Goal: Task Accomplishment & Management: Complete application form

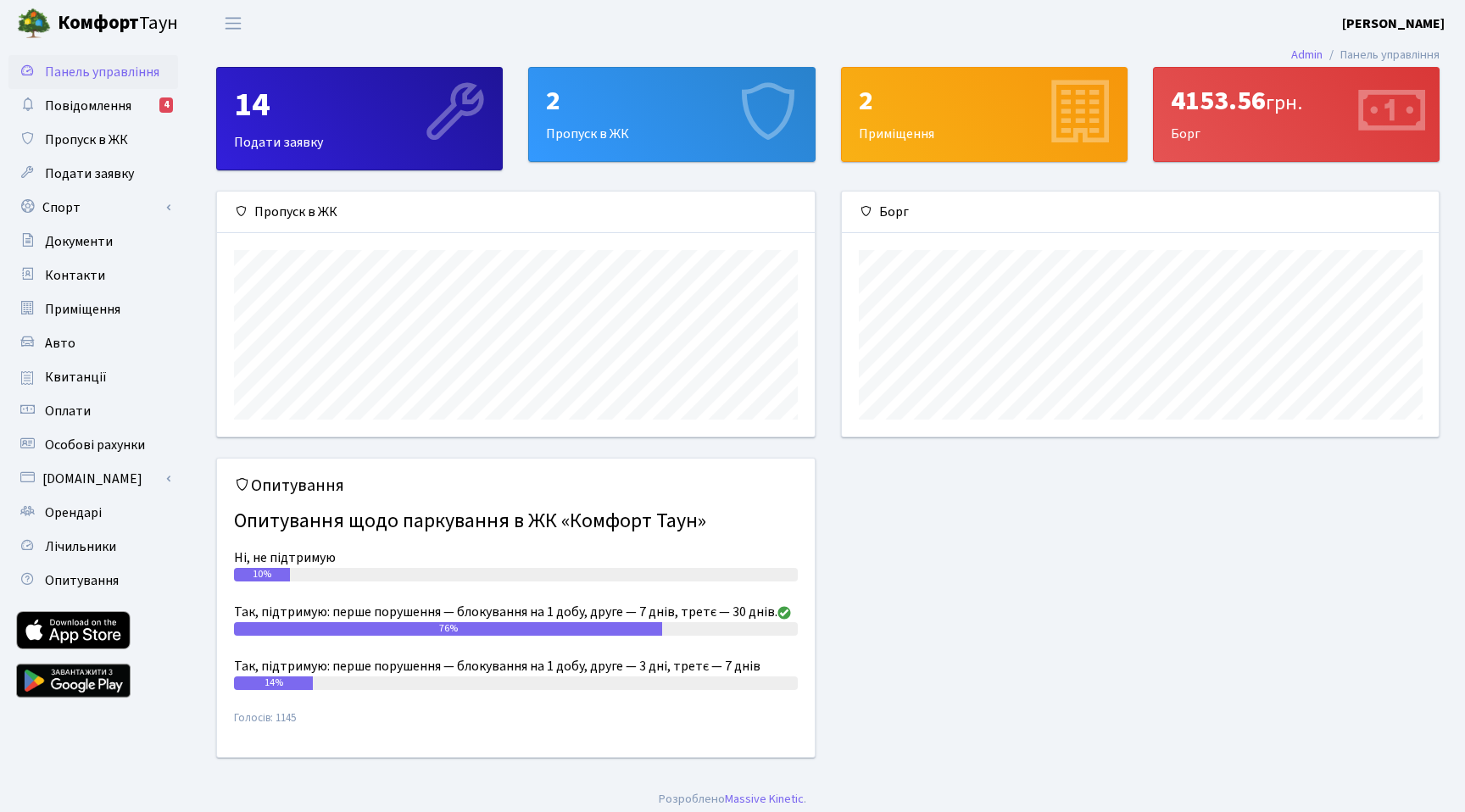
scroll to position [245, 597]
click at [87, 224] on link "Документи" at bounding box center [92, 241] width 169 height 33
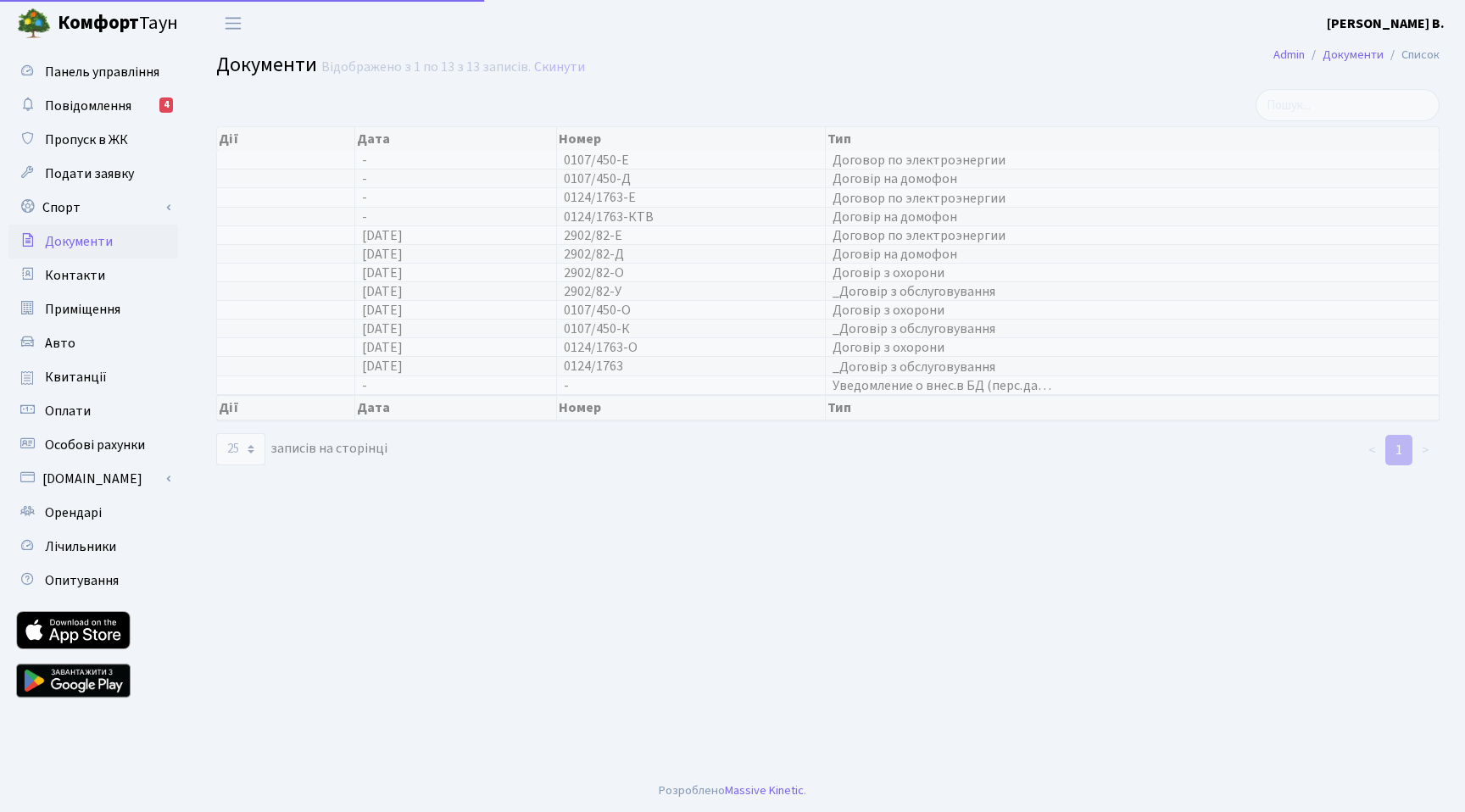
select select "25"
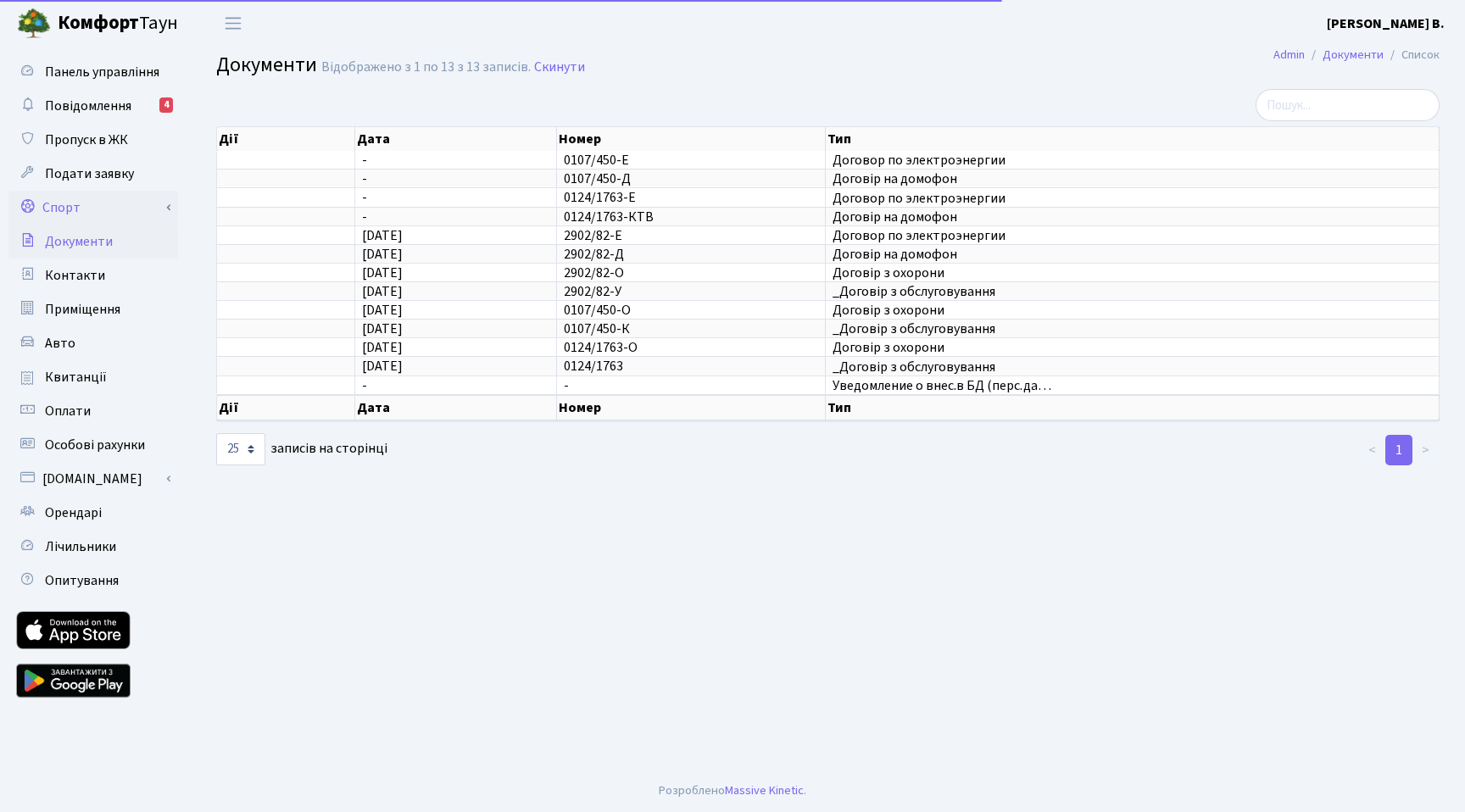
click at [93, 210] on link "Спорт" at bounding box center [92, 207] width 169 height 33
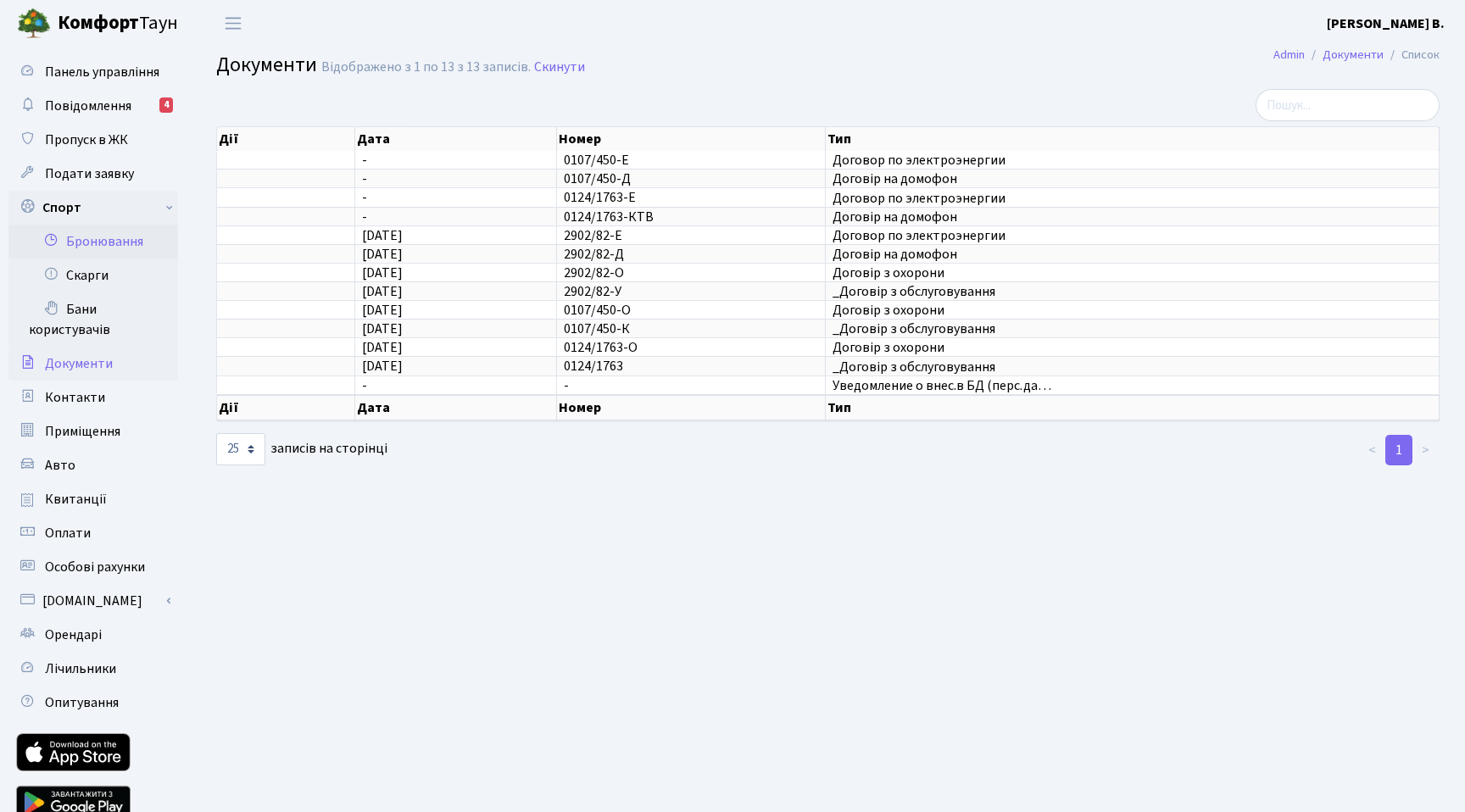
click at [98, 241] on link "Бронювання" at bounding box center [92, 241] width 169 height 33
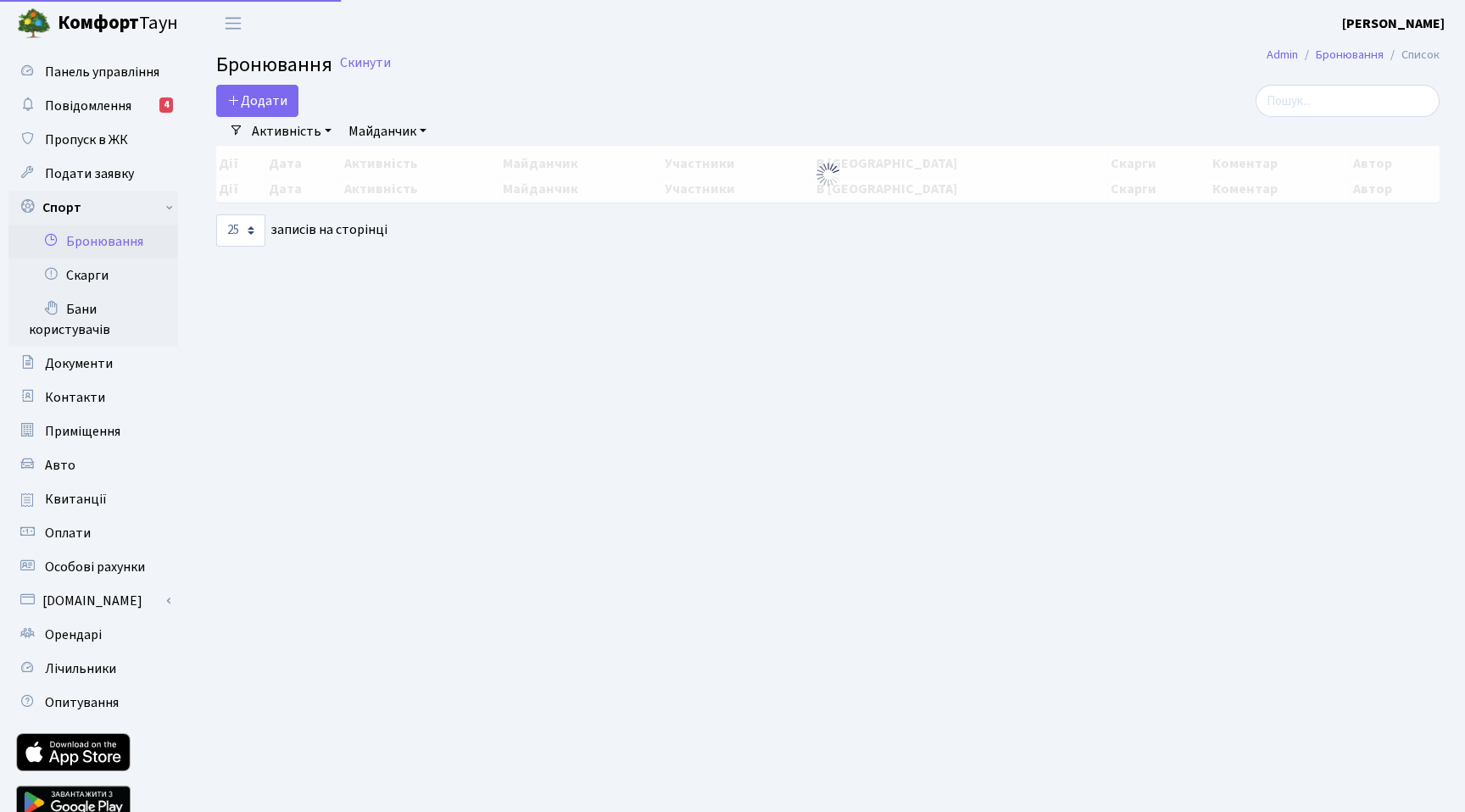
select select "25"
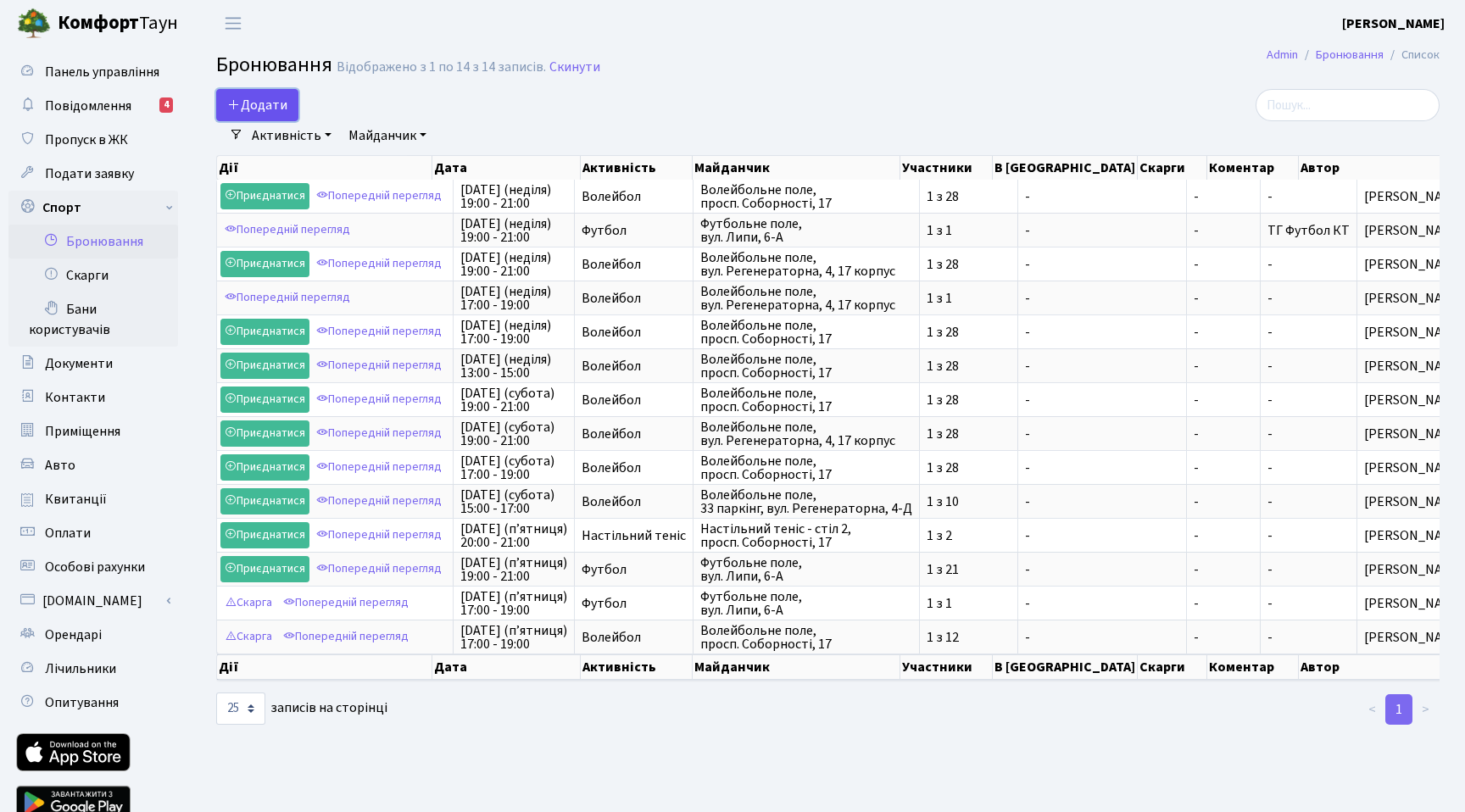
click at [258, 100] on button "Додати" at bounding box center [257, 105] width 82 height 33
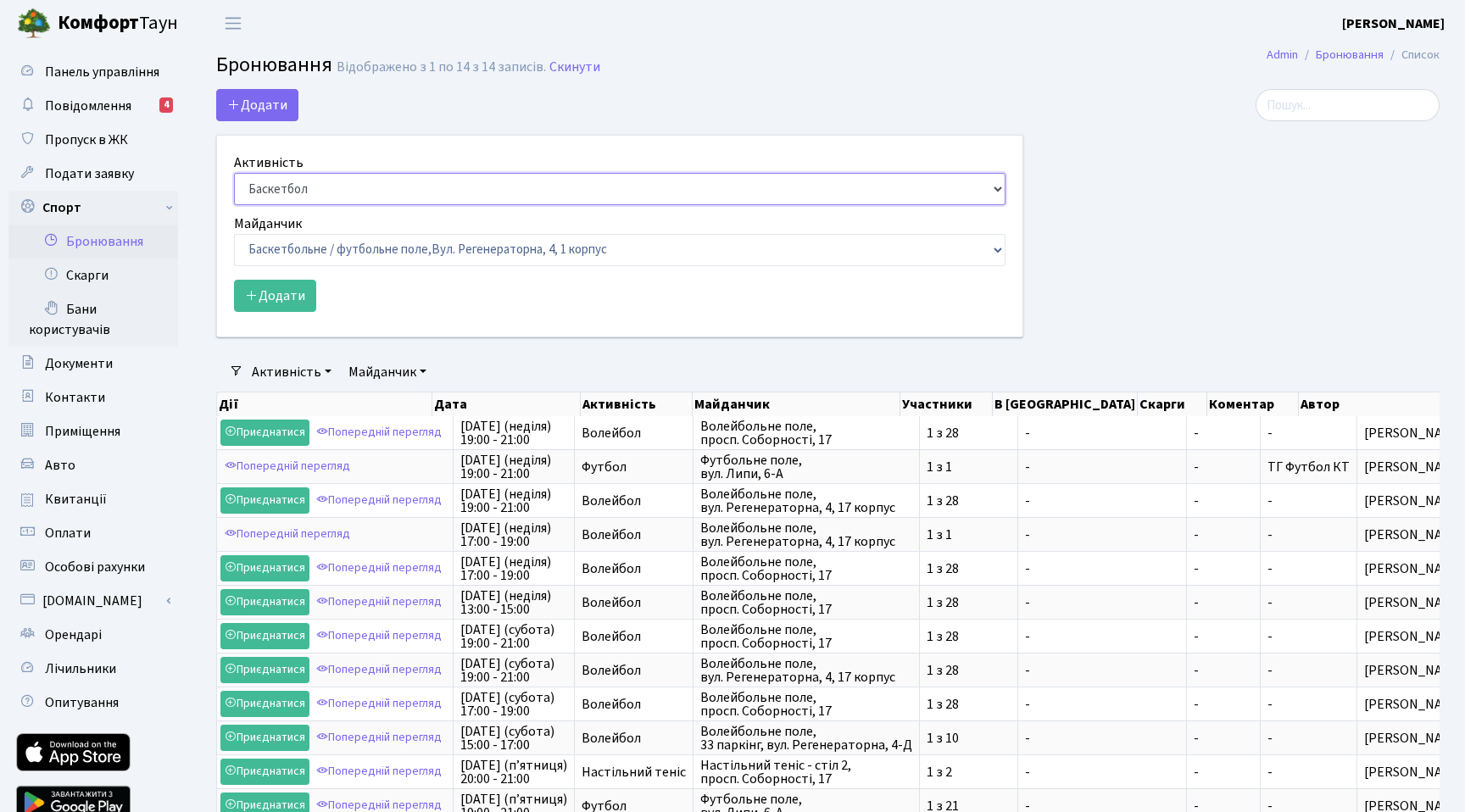
click at [322, 184] on select "Баскетбол Волейбол Йога Катання на роликах Настільний теніс Теніс Футбол Фітнес" at bounding box center [619, 189] width 771 height 33
select select "2"
click at [234, 173] on select "Баскетбол Волейбол Йога Катання на роликах Настільний теніс Теніс Футбол Фітнес" at bounding box center [619, 189] width 771 height 33
click at [400, 249] on select "Баскетбольне / футбольне поле, Вул. Регенераторна, 4, 1 корпус Баскетбольне пол…" at bounding box center [619, 250] width 771 height 33
select select "10"
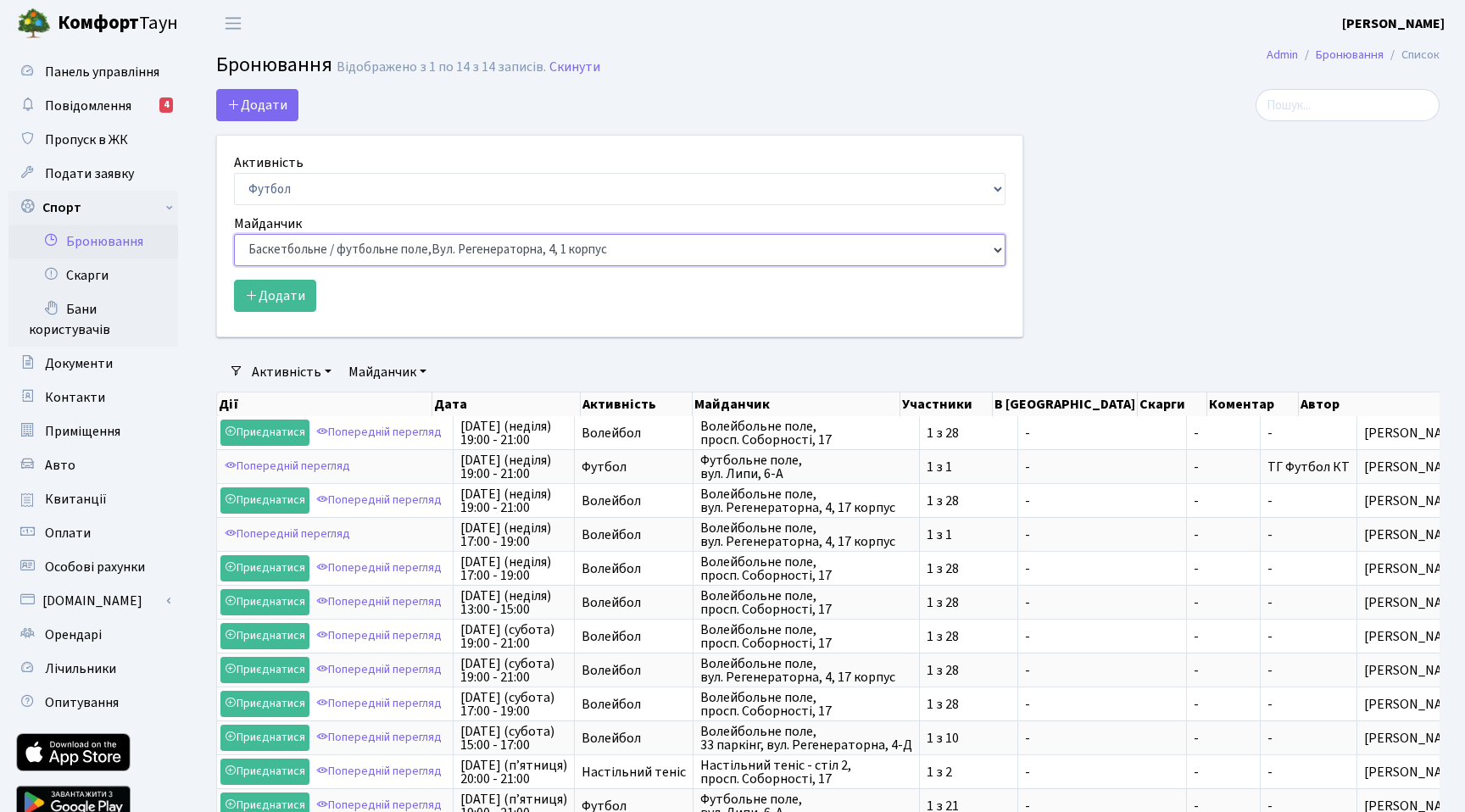
click at [234, 234] on select "Баскетбольне / футбольне поле, Вул. Регенераторна, 4, 1 корпус Баскетбольне пол…" at bounding box center [619, 250] width 771 height 33
click at [290, 296] on button "Додати" at bounding box center [274, 296] width 82 height 33
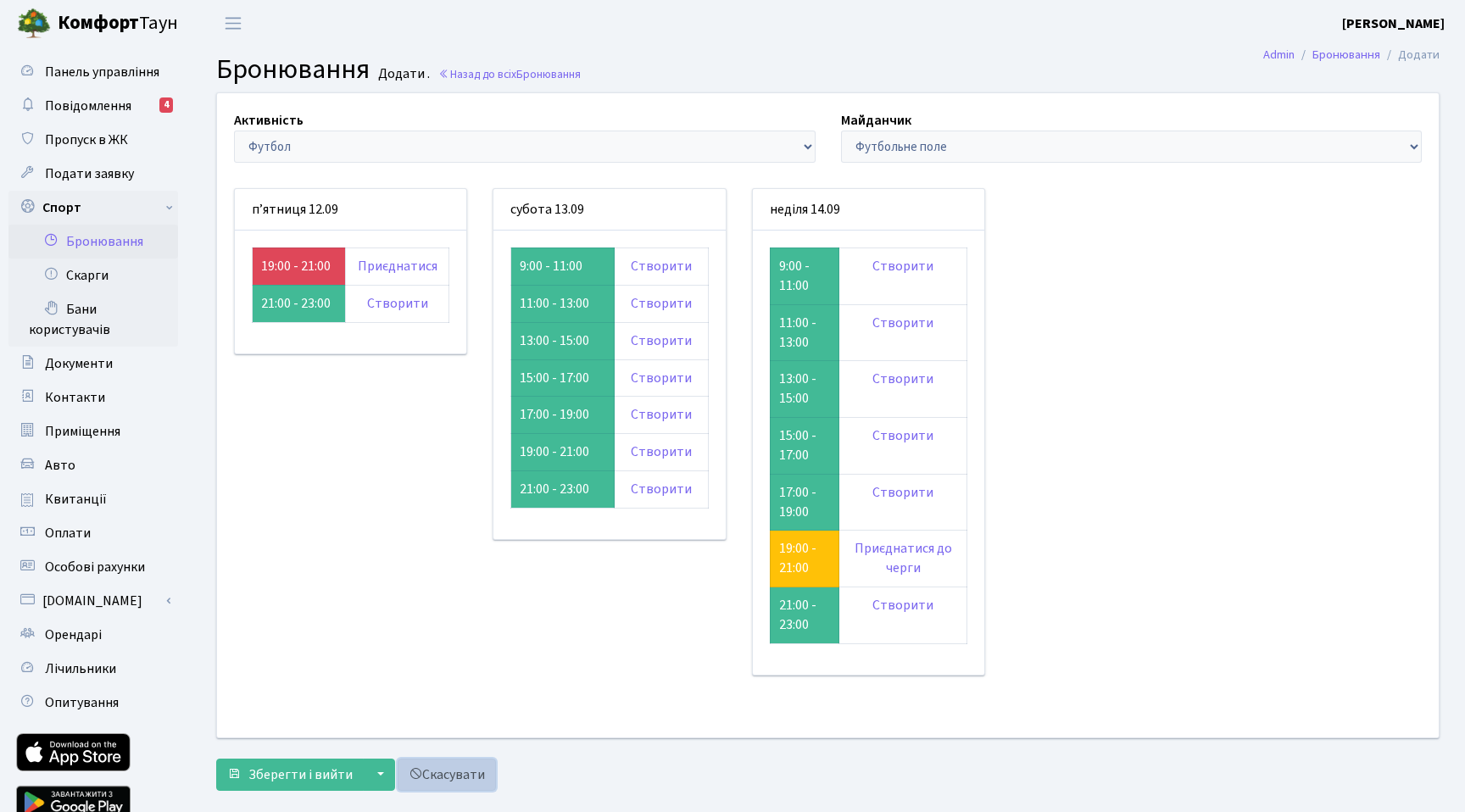
click at [469, 786] on link "Скасувати" at bounding box center [446, 775] width 99 height 33
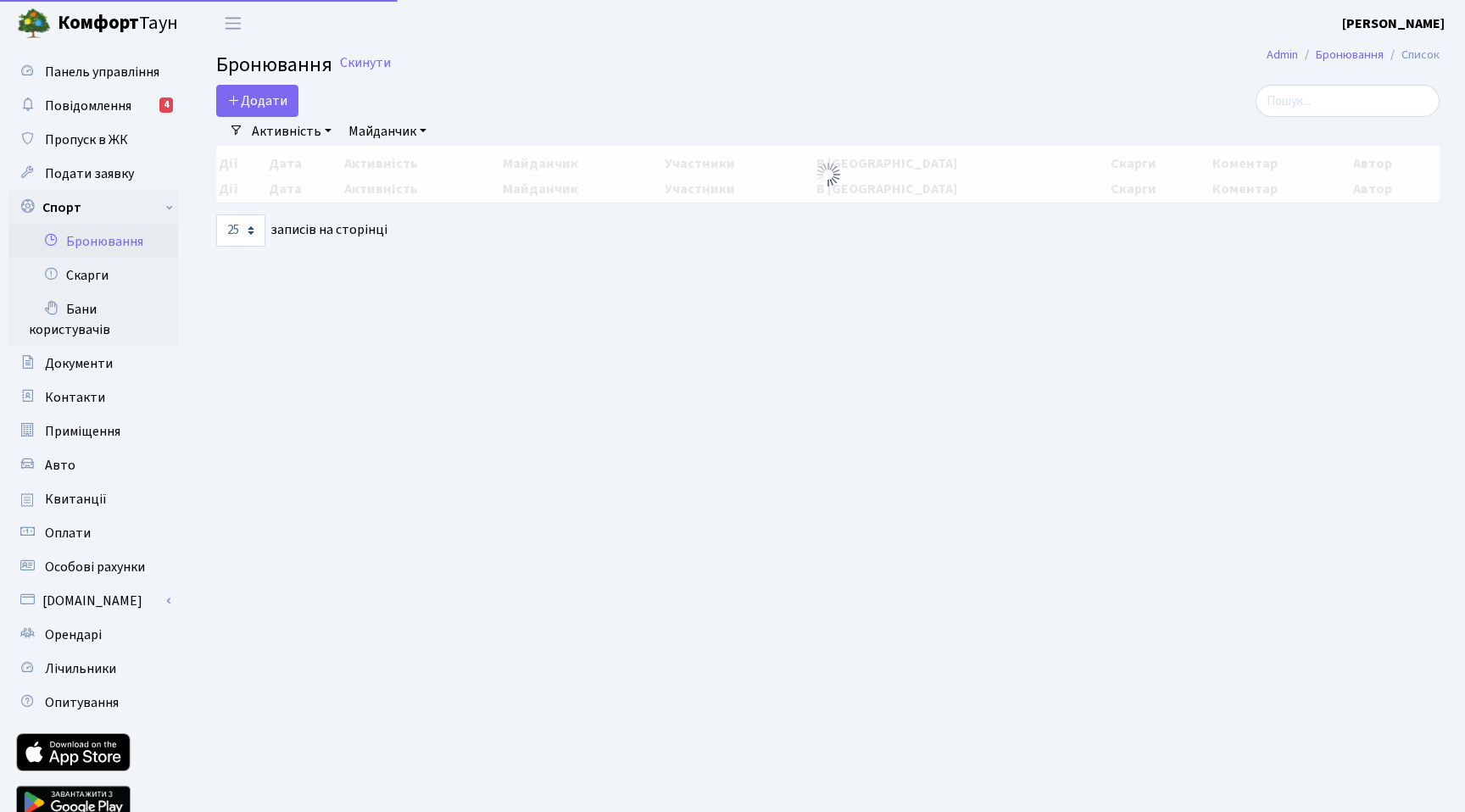
select select "25"
